Goal: Task Accomplishment & Management: Manage account settings

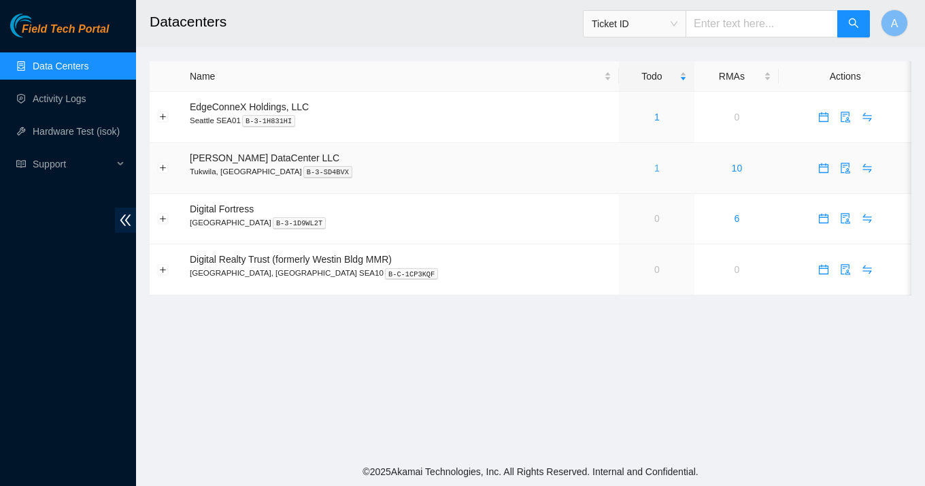
click at [654, 169] on link "1" at bounding box center [656, 168] width 5 height 11
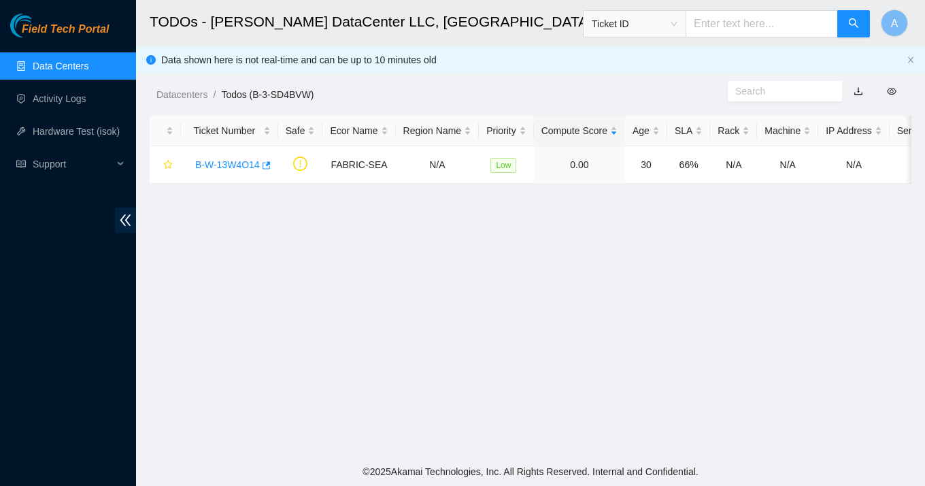
click at [597, 286] on main "TODOs - Sabey DataCenter LLC, Tukwila, WA Ticket ID A Data shown here is not re…" at bounding box center [530, 228] width 789 height 457
click at [592, 265] on main "TODOs - Sabey DataCenter LLC, Tukwila, WA Ticket ID A Data shown here is not re…" at bounding box center [530, 228] width 789 height 457
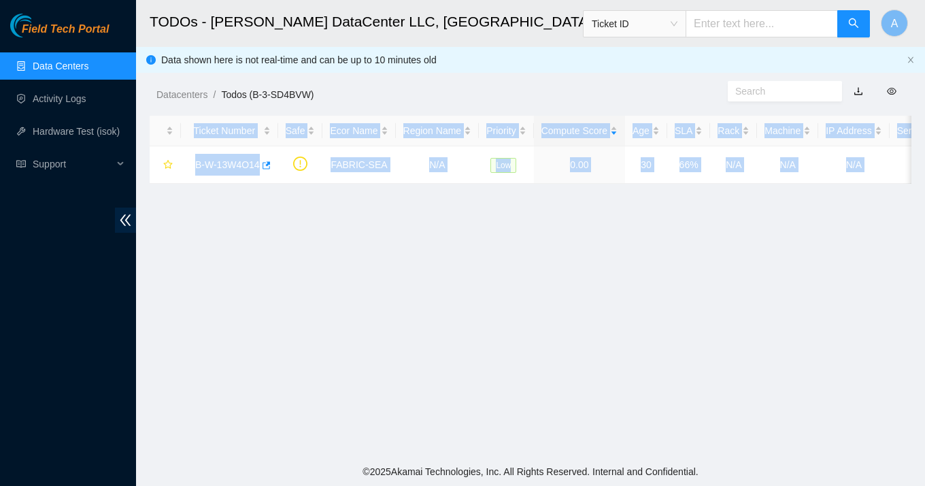
click at [592, 265] on main "TODOs - Sabey DataCenter LLC, Tukwila, WA Ticket ID A Data shown here is not re…" at bounding box center [530, 228] width 789 height 457
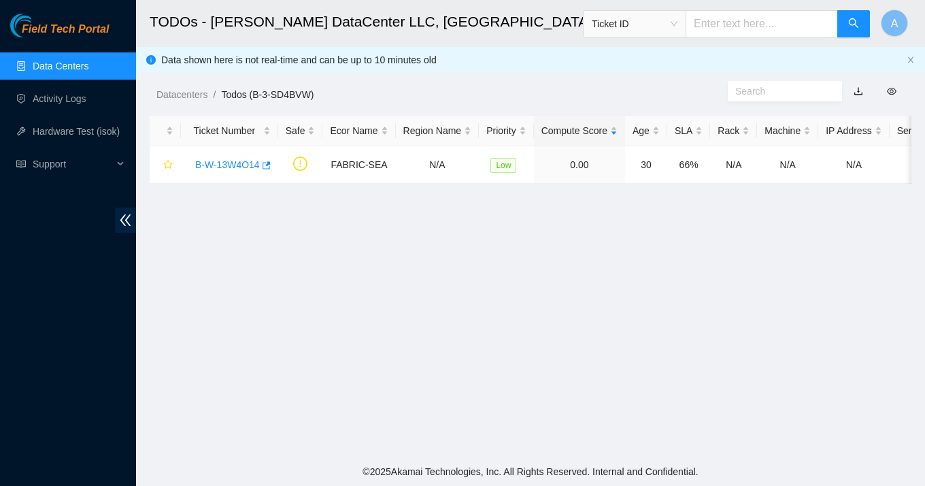
click at [667, 260] on main "TODOs - Sabey DataCenter LLC, Tukwila, WA Ticket ID A Data shown here is not re…" at bounding box center [530, 228] width 789 height 457
